Goal: Task Accomplishment & Management: Manage account settings

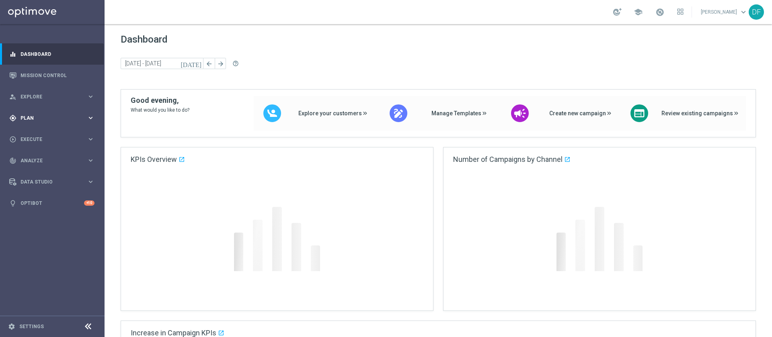
click at [33, 114] on div "gps_fixed Plan keyboard_arrow_right" at bounding box center [52, 117] width 104 height 21
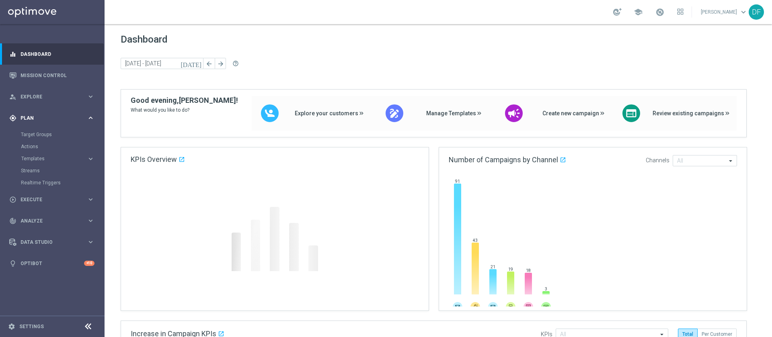
click at [29, 116] on span "Plan" at bounding box center [53, 118] width 66 height 5
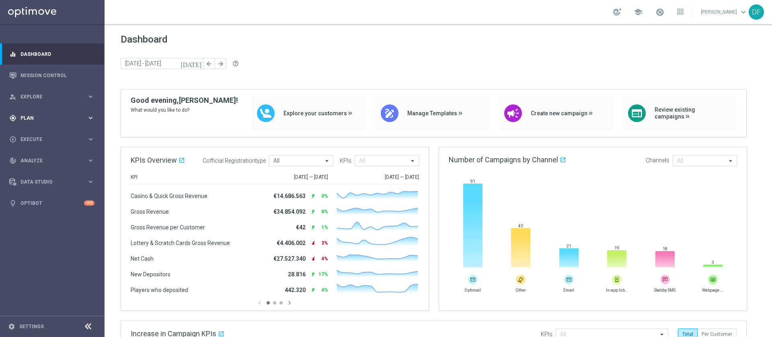
click at [31, 118] on span "Plan" at bounding box center [53, 118] width 66 height 5
click at [31, 137] on link "Target Groups" at bounding box center [52, 134] width 63 height 6
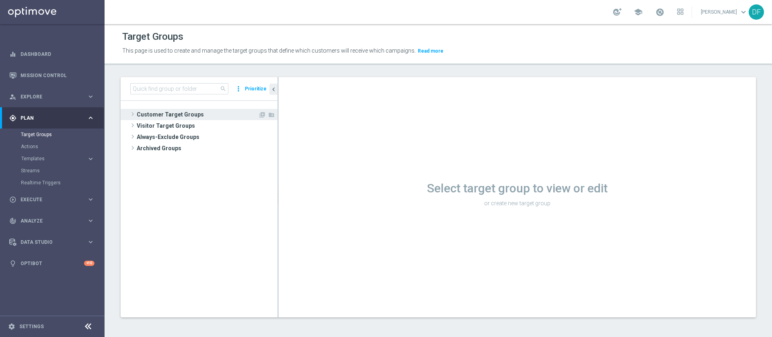
click at [148, 113] on span "Customer Target Groups" at bounding box center [197, 114] width 121 height 11
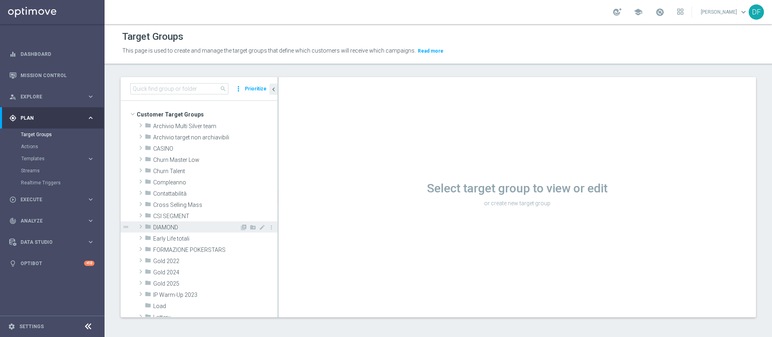
click at [162, 224] on span "DIAMOND" at bounding box center [196, 227] width 86 height 7
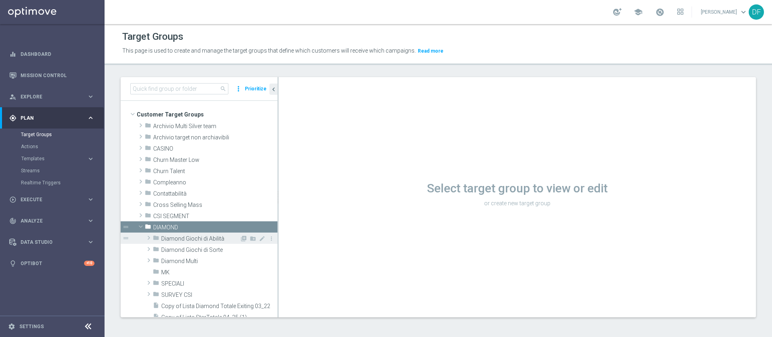
click at [179, 236] on span "Diamond Giochi di Abilità" at bounding box center [200, 238] width 78 height 7
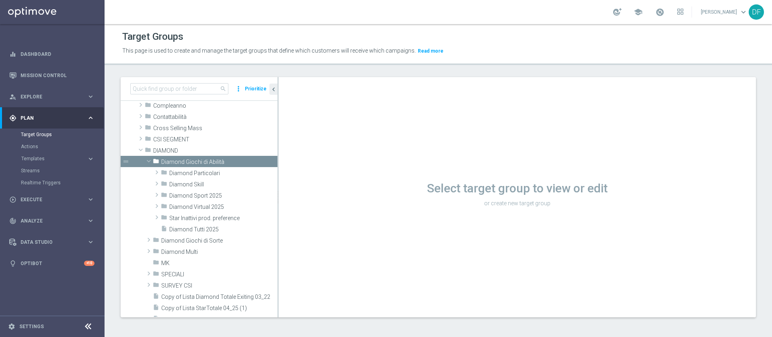
scroll to position [120, 0]
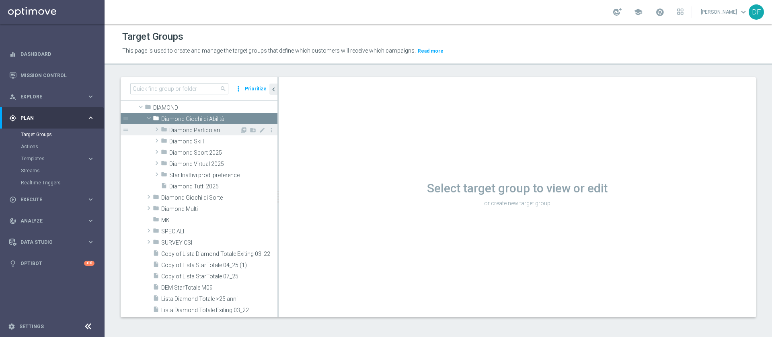
click at [189, 128] on span "Diamond Particolari" at bounding box center [204, 130] width 70 height 7
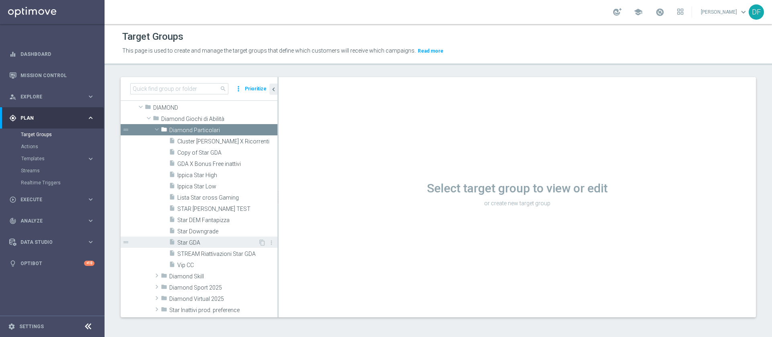
click at [197, 240] on span "Star GDA" at bounding box center [217, 242] width 81 height 7
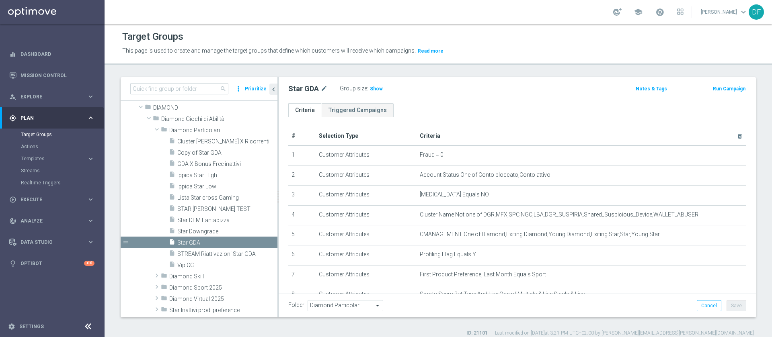
click at [736, 138] on icon "delete_forever" at bounding box center [739, 136] width 6 height 6
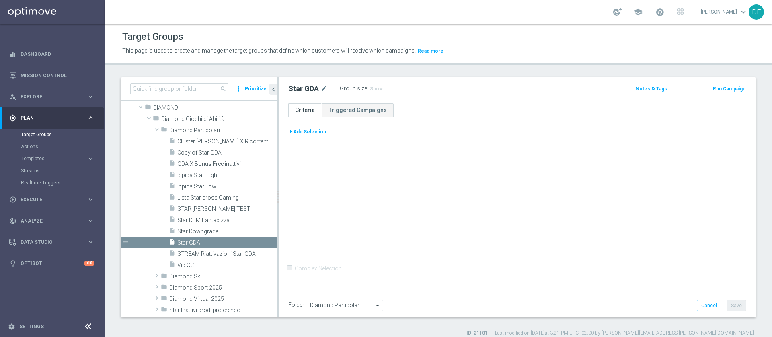
click at [720, 135] on div "+ Add Selection" at bounding box center [517, 131] width 470 height 9
click at [308, 129] on button "+ Add Selection" at bounding box center [307, 131] width 39 height 9
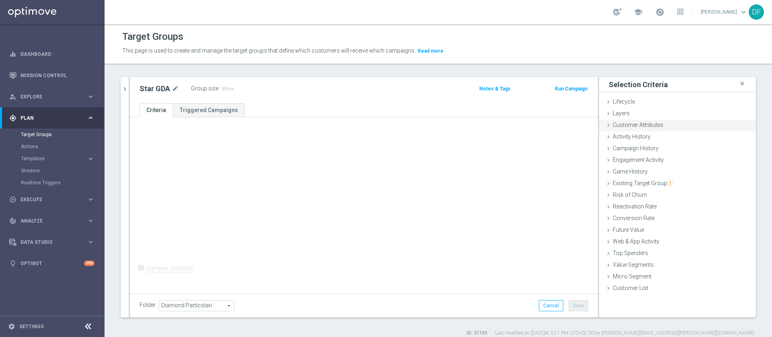
click at [623, 121] on div "Customer Attributes done" at bounding box center [677, 126] width 157 height 12
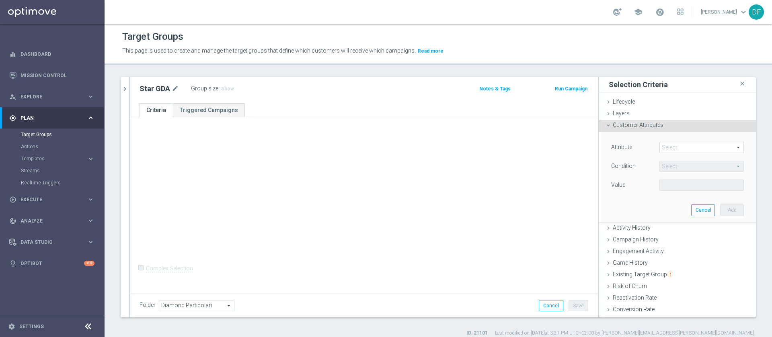
click at [659, 144] on span at bounding box center [701, 147] width 84 height 10
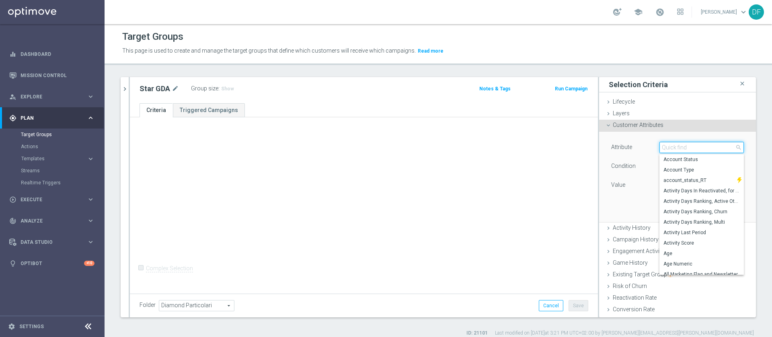
click at [659, 147] on input "search" at bounding box center [701, 147] width 84 height 11
type input "cluster"
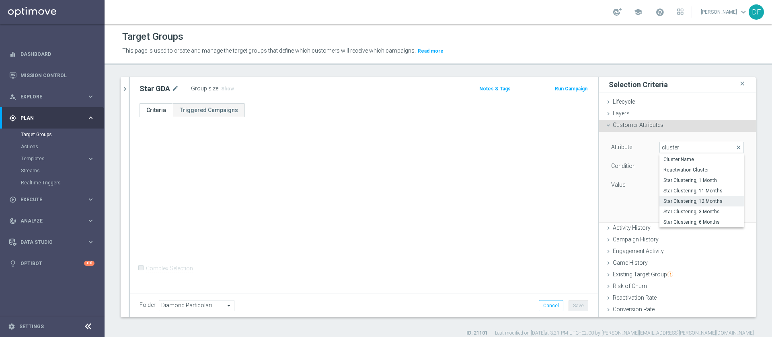
click at [682, 198] on span "Star Clustering, 12 Months" at bounding box center [701, 201] width 76 height 6
type input "Star Clustering, 12 Months"
type input "Equals"
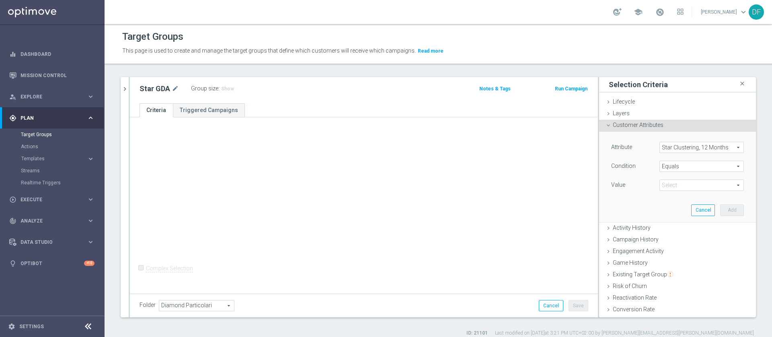
click at [670, 183] on span at bounding box center [701, 185] width 84 height 10
click at [667, 194] on span "STAR" at bounding box center [701, 197] width 76 height 6
type input "STAR"
click at [720, 211] on button "Add" at bounding box center [732, 210] width 24 height 11
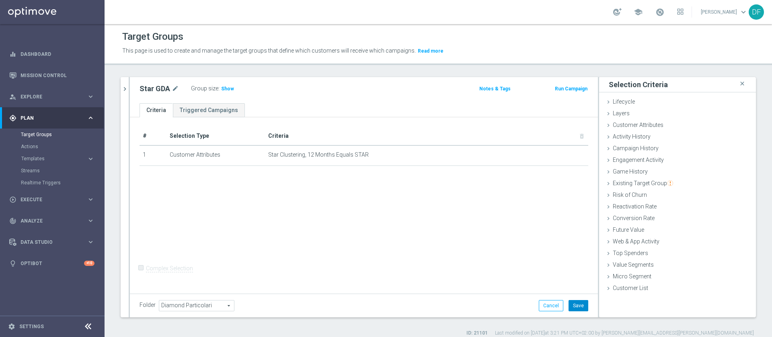
click at [569, 309] on button "Save" at bounding box center [578, 305] width 20 height 11
click at [229, 88] on span "Show" at bounding box center [227, 89] width 13 height 6
click at [225, 88] on span "359" at bounding box center [226, 90] width 10 height 8
